Goal: Task Accomplishment & Management: Complete application form

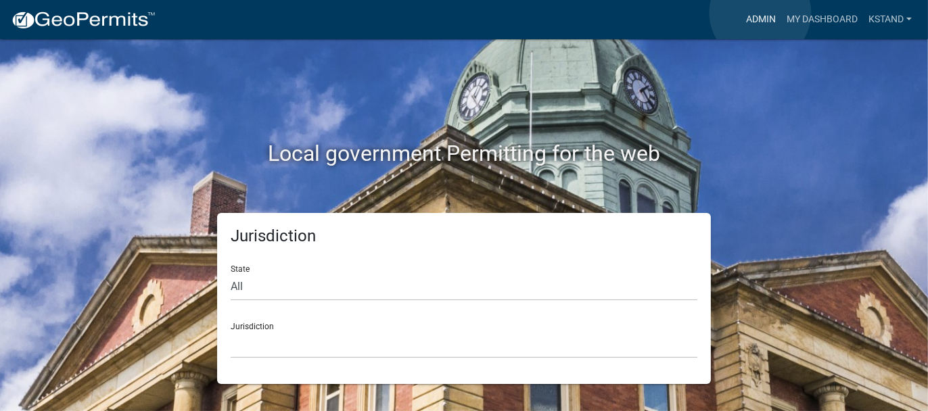
click at [760, 13] on link "Admin" at bounding box center [761, 20] width 41 height 26
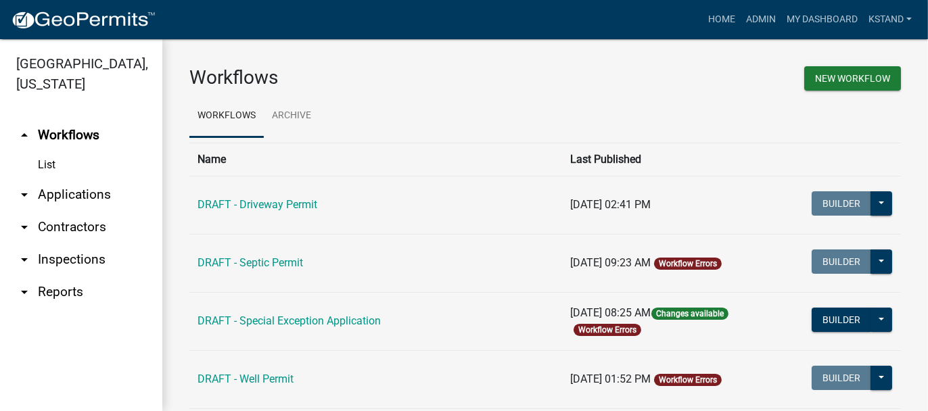
click at [67, 198] on link "arrow_drop_down Applications" at bounding box center [81, 195] width 162 height 32
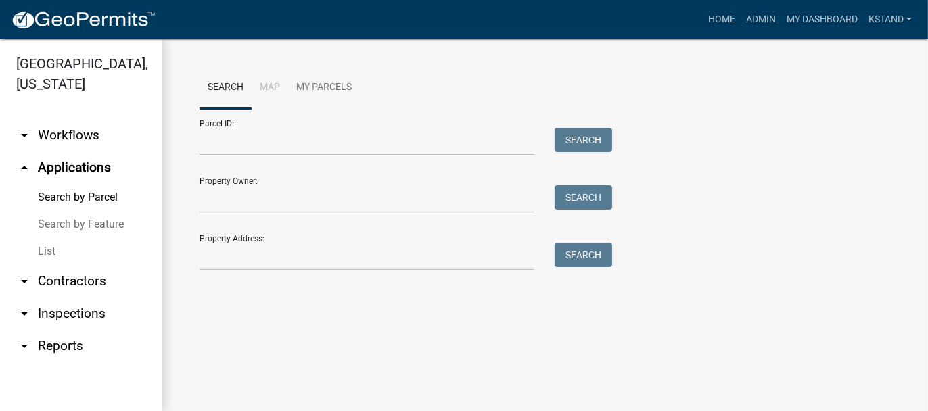
click at [47, 252] on link "List" at bounding box center [81, 251] width 162 height 27
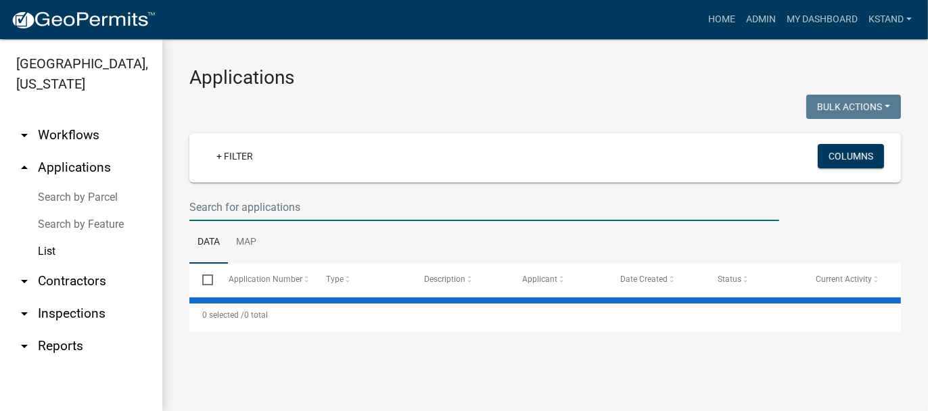
click at [200, 202] on input "text" at bounding box center [484, 207] width 590 height 28
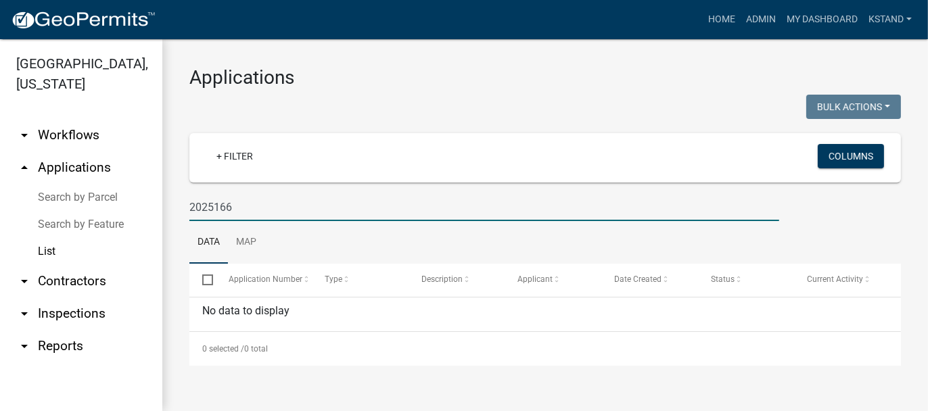
click at [213, 204] on input "2025166" at bounding box center [484, 207] width 590 height 28
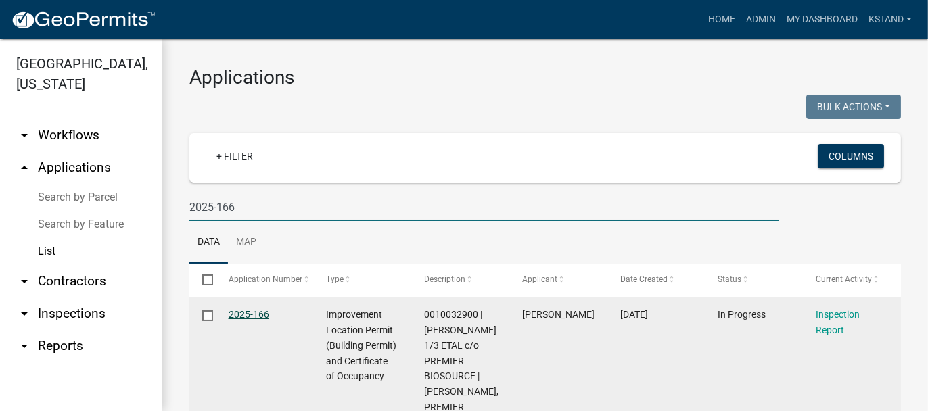
type input "2025-166"
click at [251, 317] on link "2025-166" at bounding box center [249, 314] width 41 height 11
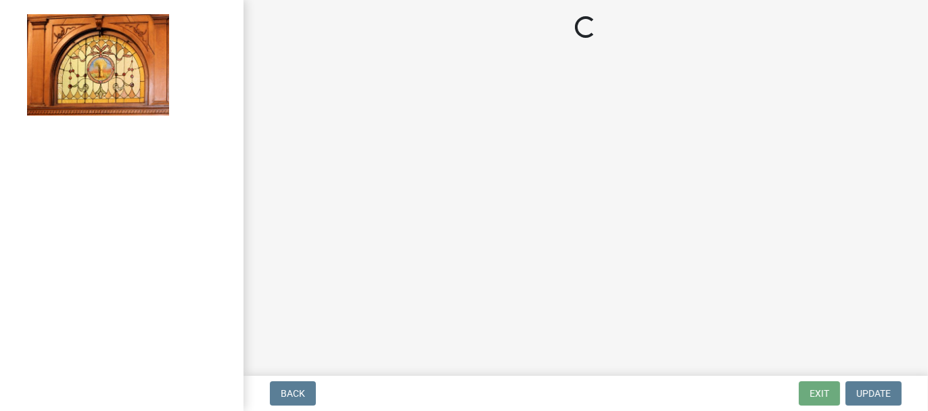
select select "62bb873c-c571-4454-ac8a-8c216551e2a3"
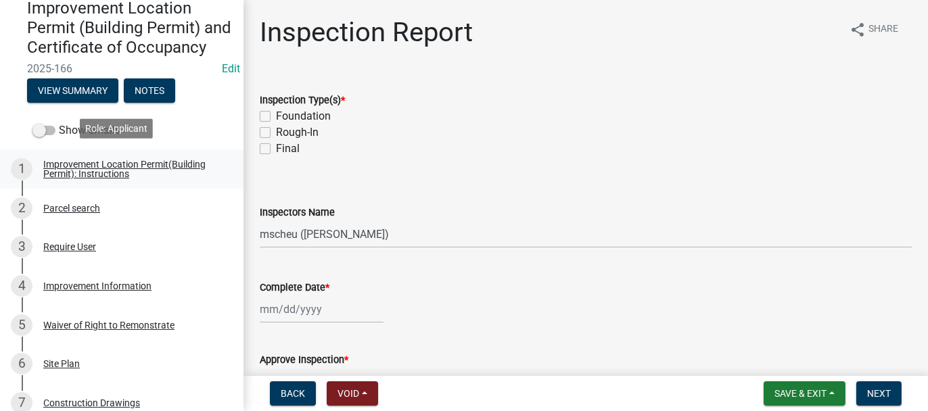
scroll to position [203, 0]
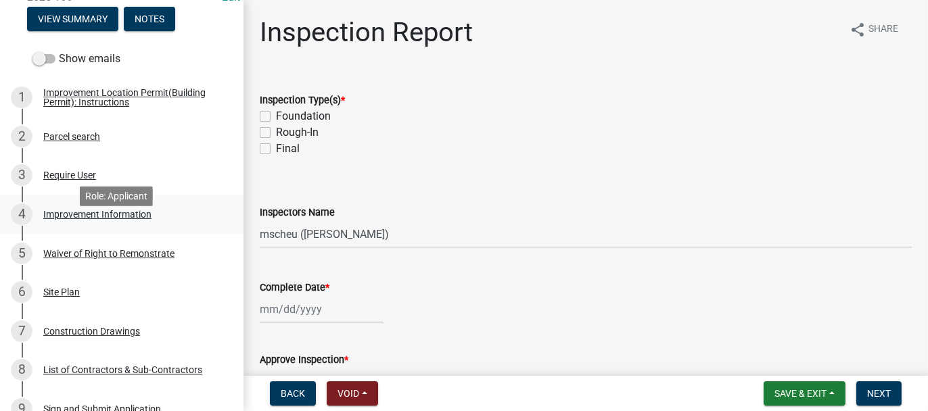
click at [93, 219] on div "Improvement Information" at bounding box center [97, 214] width 108 height 9
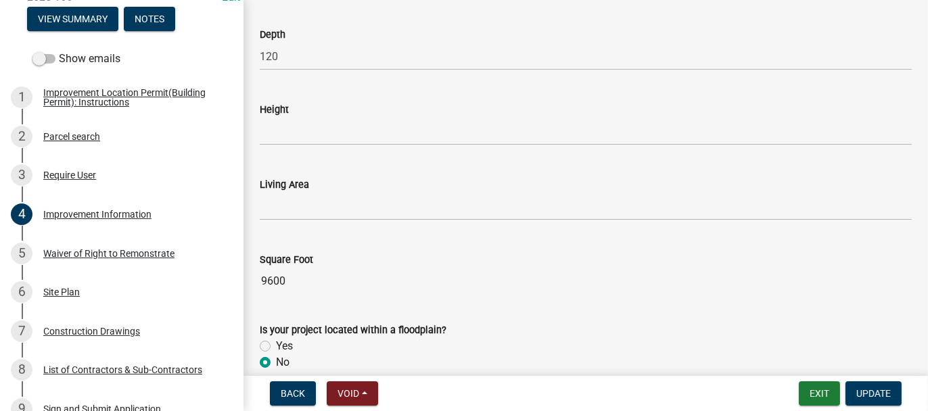
scroll to position [1826, 0]
click at [66, 297] on div "Site Plan" at bounding box center [61, 291] width 37 height 9
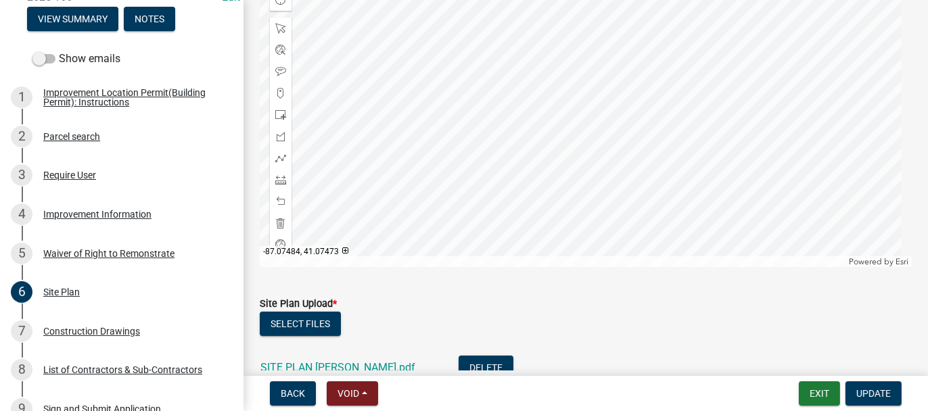
scroll to position [253, 0]
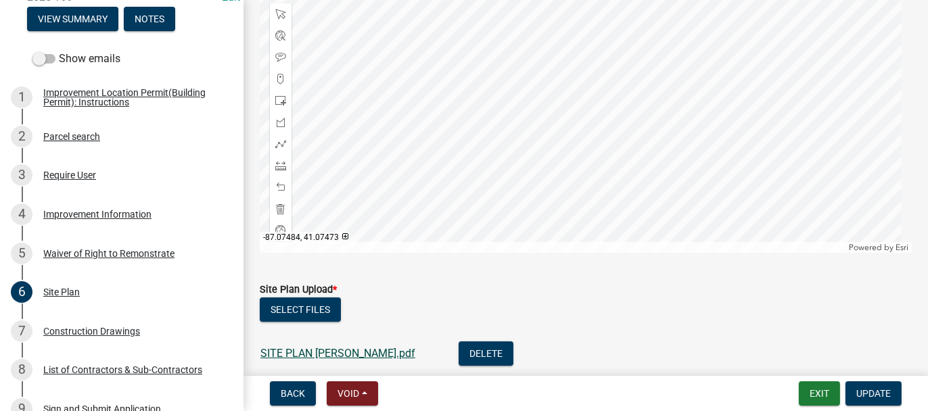
click at [278, 348] on link "SITE PLAN [PERSON_NAME].pdf" at bounding box center [337, 353] width 155 height 13
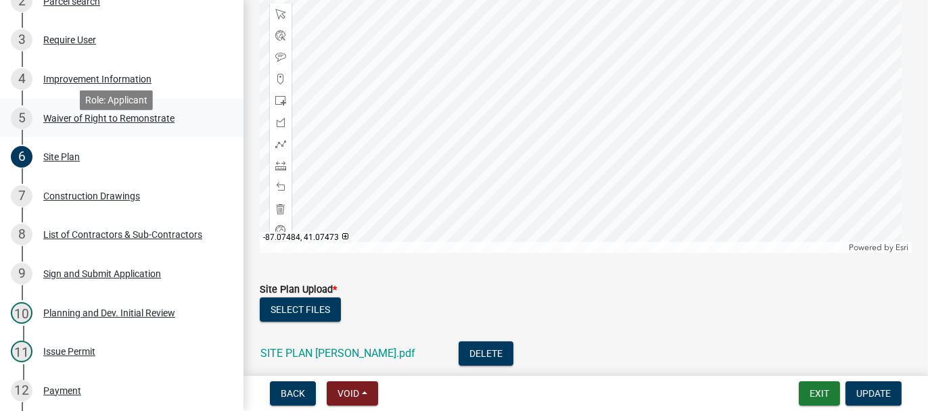
scroll to position [406, 0]
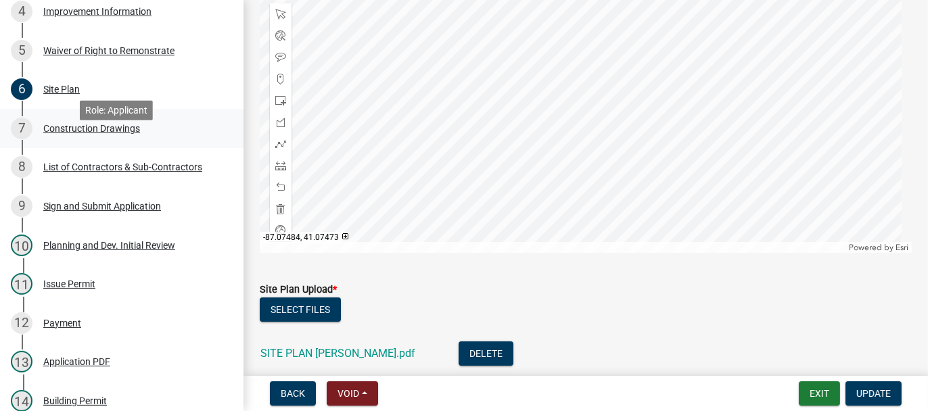
click at [69, 133] on div "Construction Drawings" at bounding box center [91, 128] width 97 height 9
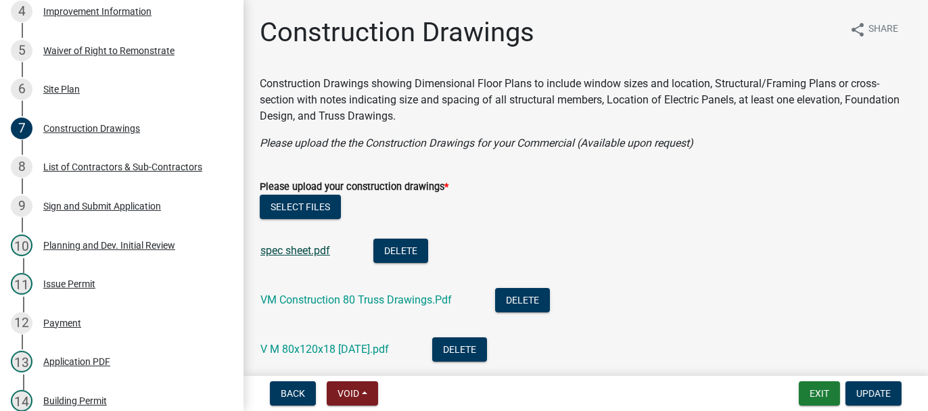
click at [271, 249] on link "spec sheet.pdf" at bounding box center [295, 250] width 70 height 13
click at [319, 298] on link "VM Construction 80 Truss Drawings.Pdf" at bounding box center [355, 300] width 191 height 13
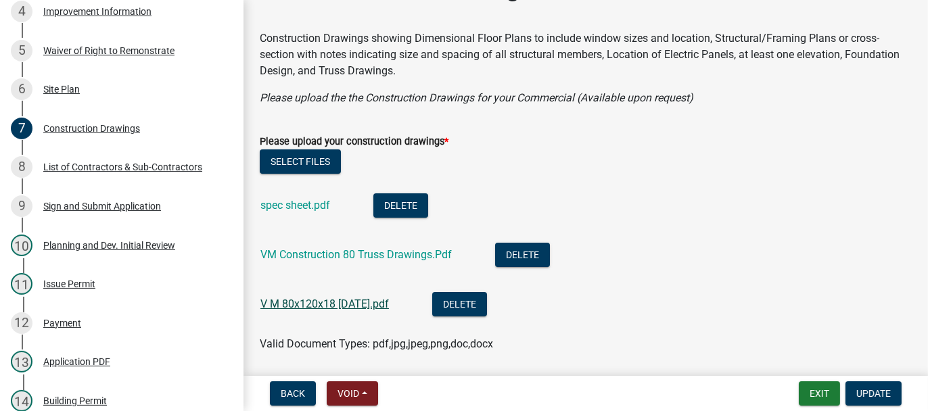
scroll to position [91, 0]
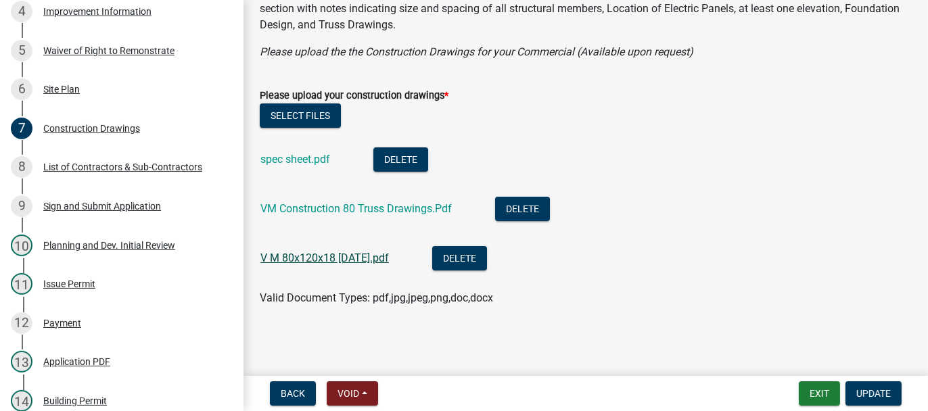
click at [294, 258] on link "V M 80x120x18 [DATE].pdf" at bounding box center [324, 258] width 129 height 13
click at [810, 388] on button "Exit" at bounding box center [819, 393] width 41 height 24
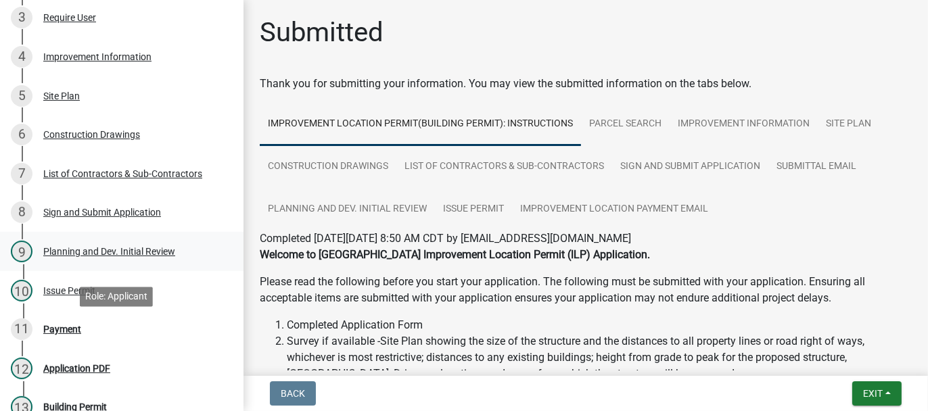
scroll to position [406, 0]
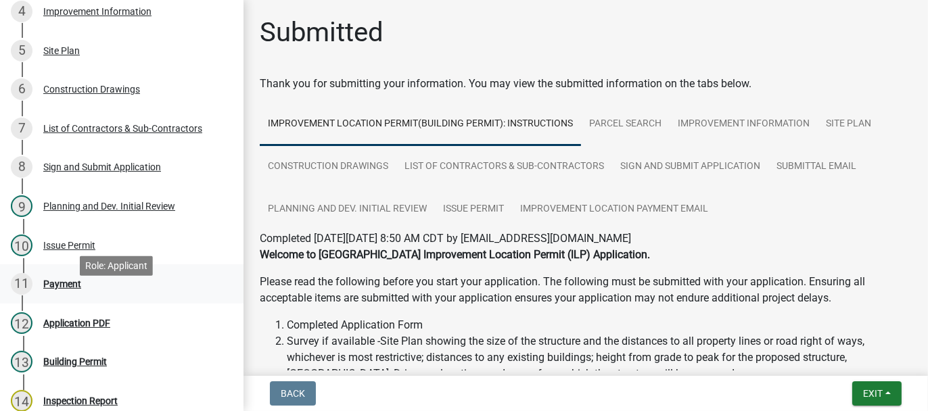
click at [55, 289] on div "Payment" at bounding box center [62, 283] width 38 height 9
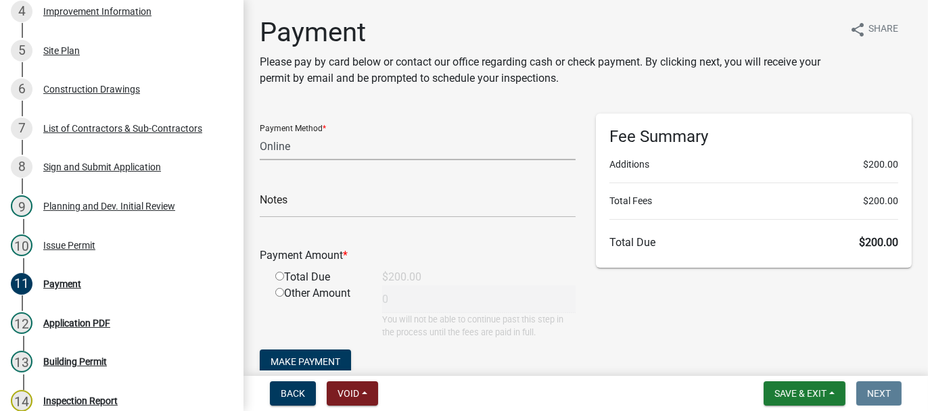
click at [298, 145] on select "Credit Card POS Check Cash Online" at bounding box center [418, 147] width 316 height 28
select select "1: 0"
click at [260, 133] on select "Credit Card POS Check Cash Online" at bounding box center [418, 147] width 316 height 28
click at [279, 209] on input "text" at bounding box center [418, 204] width 316 height 28
type input "50856"
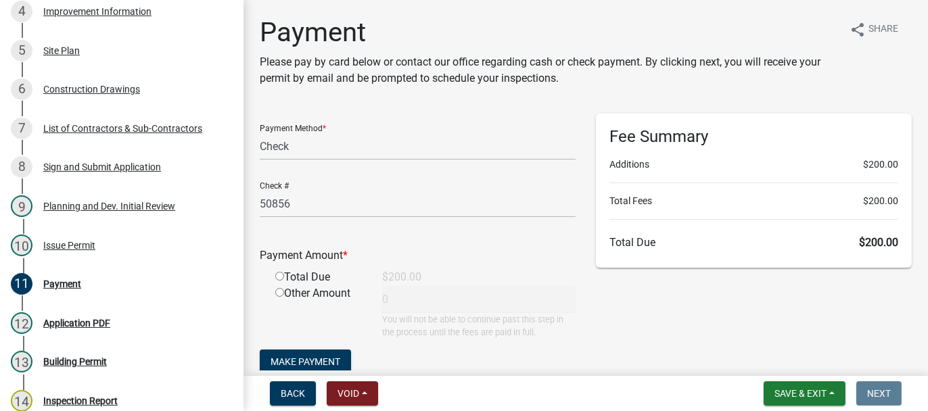
click at [279, 273] on input "radio" at bounding box center [279, 276] width 9 height 9
radio input "true"
type input "200"
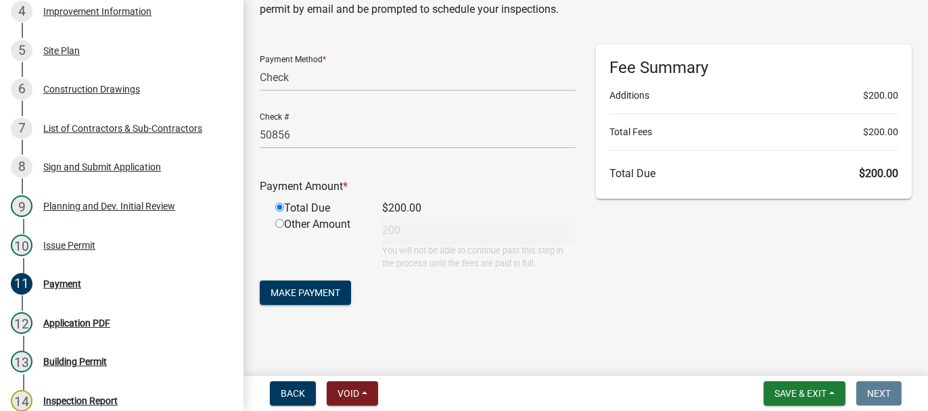
scroll to position [71, 0]
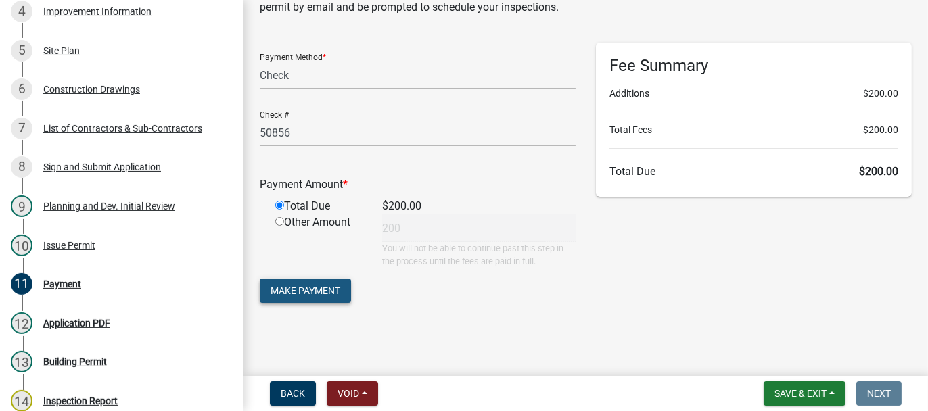
click at [298, 294] on span "Make Payment" at bounding box center [306, 290] width 70 height 11
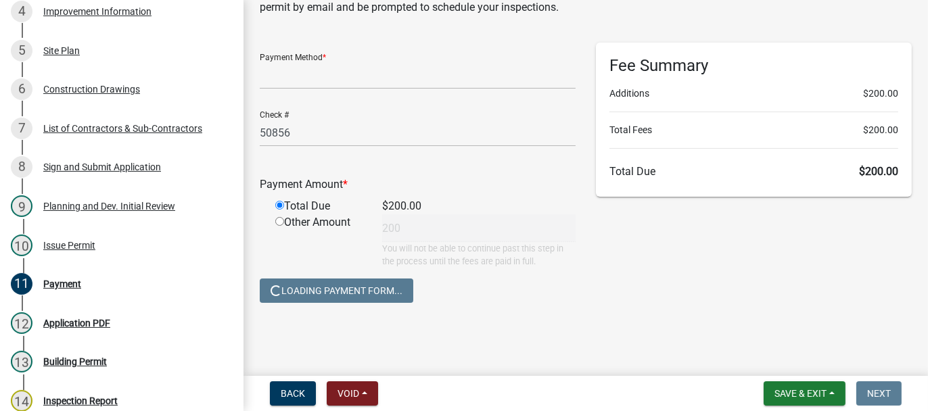
scroll to position [0, 0]
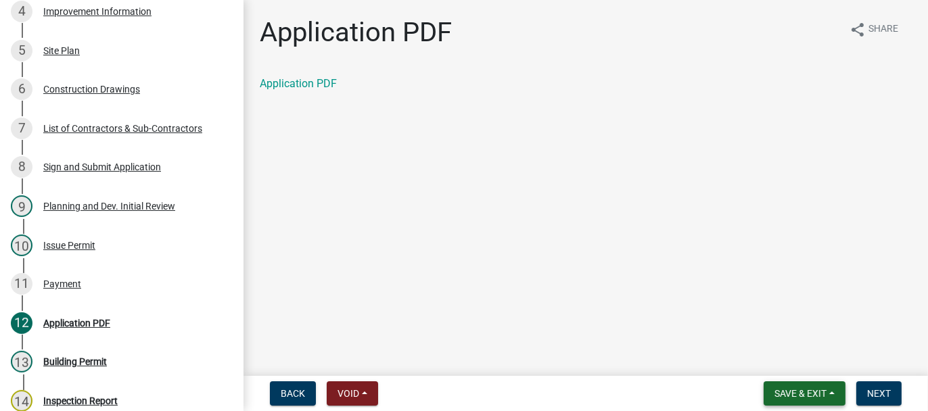
click at [798, 390] on span "Save & Exit" at bounding box center [800, 393] width 52 height 11
click at [786, 367] on button "Save & Exit" at bounding box center [791, 358] width 108 height 32
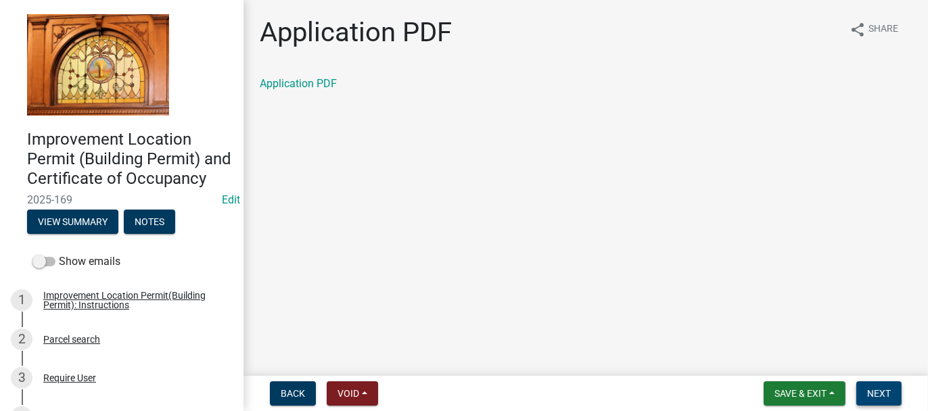
click at [877, 393] on span "Next" at bounding box center [879, 393] width 24 height 11
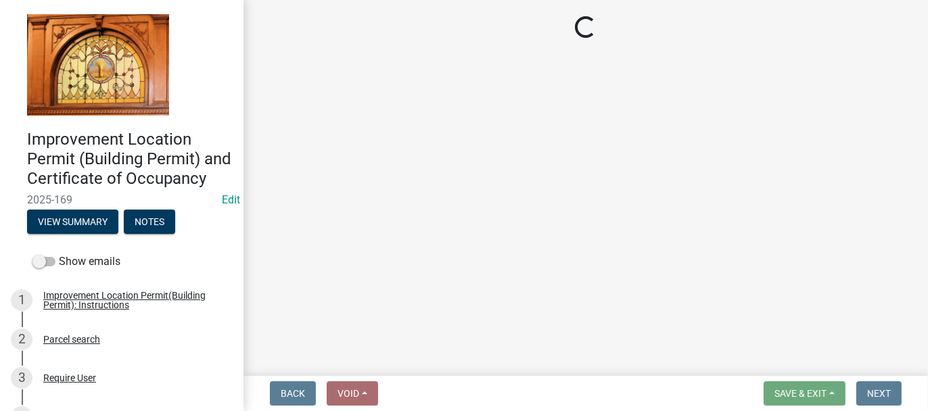
select select "62bb873c-c571-4454-ac8a-8c216551e2a3"
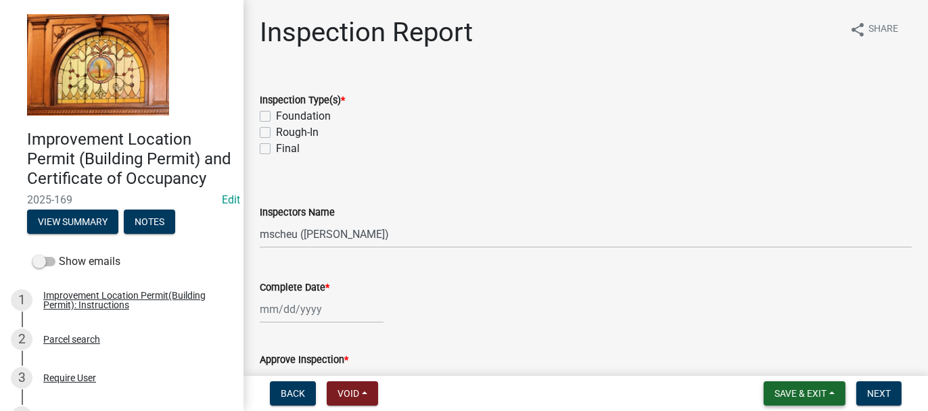
click at [788, 399] on span "Save & Exit" at bounding box center [800, 393] width 52 height 11
click at [772, 363] on button "Save & Exit" at bounding box center [791, 358] width 108 height 32
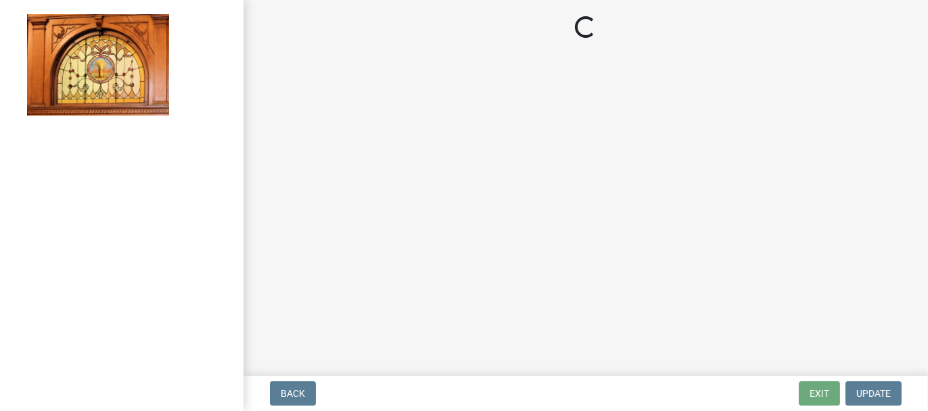
select select "62bb873c-c571-4454-ac8a-8c216551e2a3"
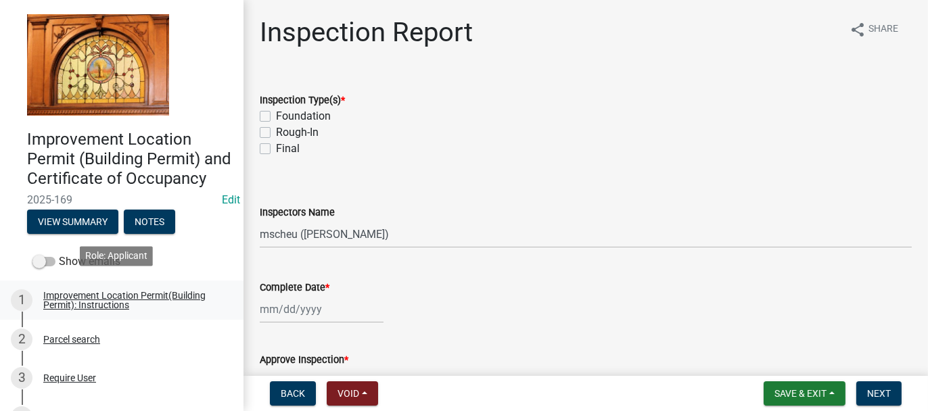
scroll to position [203, 0]
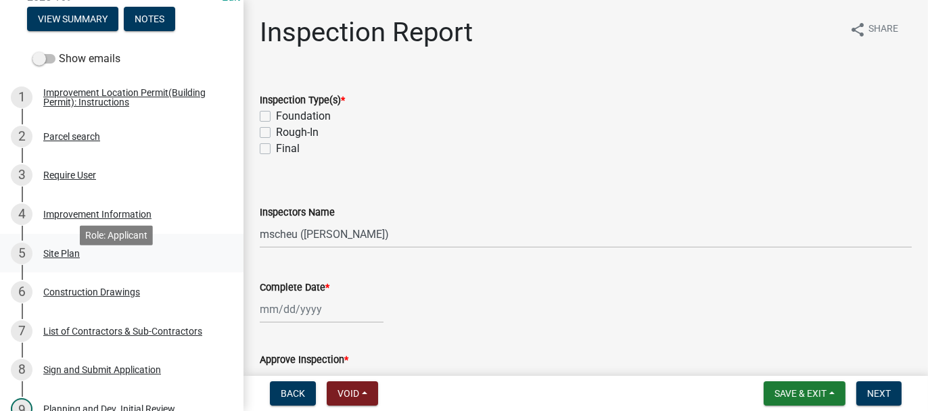
click at [61, 258] on div "Site Plan" at bounding box center [61, 253] width 37 height 9
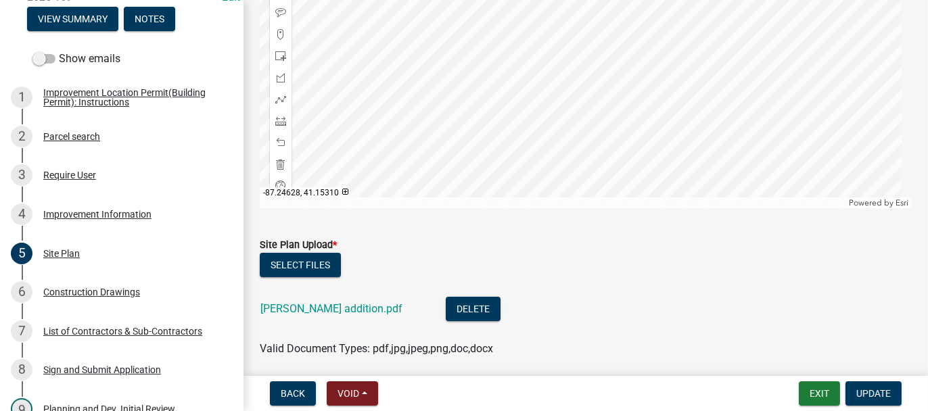
scroll to position [308, 0]
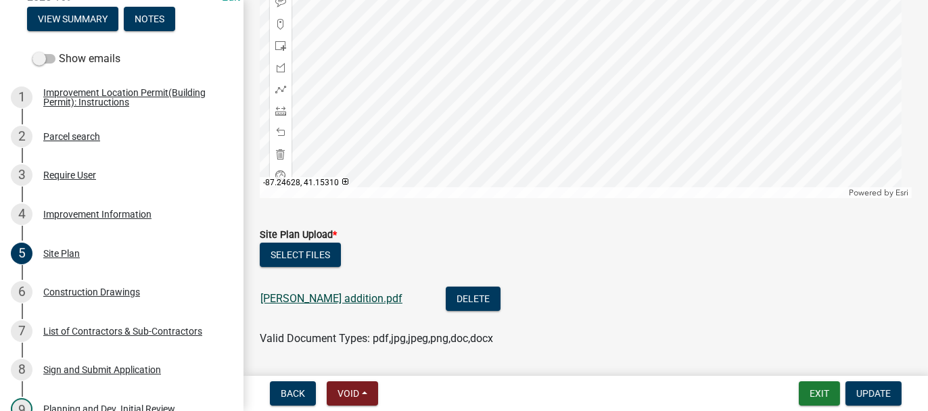
click at [297, 295] on link "Coslet addition.pdf" at bounding box center [331, 298] width 142 height 13
click at [817, 396] on button "Exit" at bounding box center [819, 393] width 41 height 24
